Goal: Task Accomplishment & Management: Manage account settings

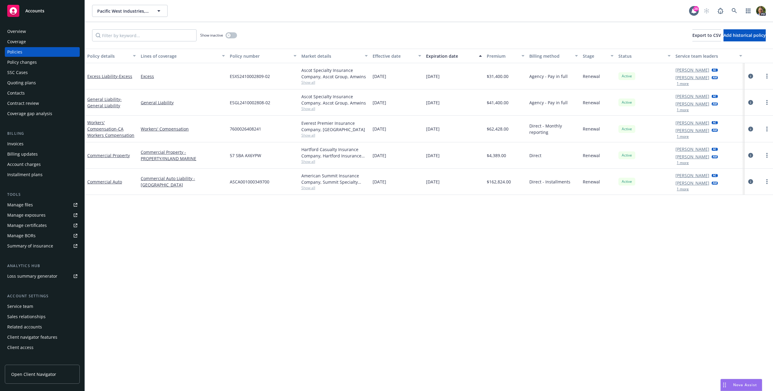
click at [21, 349] on div "Client access" at bounding box center [20, 348] width 26 height 10
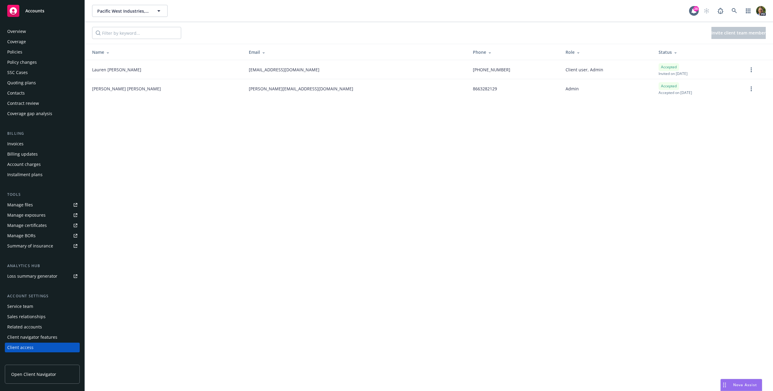
click at [38, 336] on div "Client navigator features" at bounding box center [32, 337] width 50 height 10
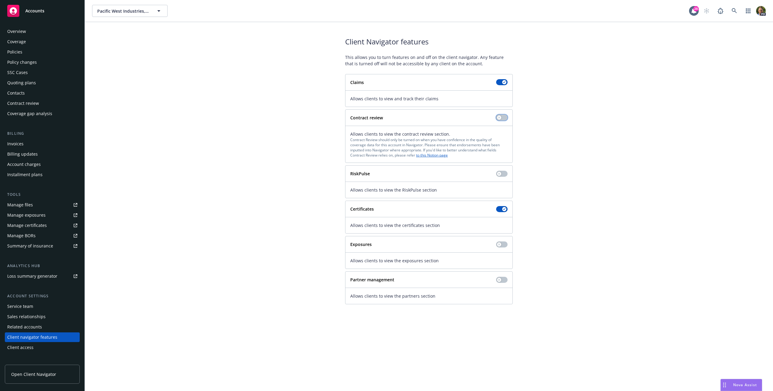
click at [498, 117] on div "button" at bounding box center [499, 117] width 4 height 4
click at [749, 11] on icon "button" at bounding box center [748, 10] width 5 height 5
